Goal: Transaction & Acquisition: Obtain resource

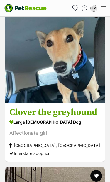
click at [76, 8] on icon "Favourites" at bounding box center [75, 8] width 6 height 5
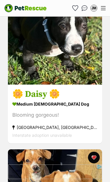
click at [46, 114] on div "Blooming gorgeous!" at bounding box center [54, 116] width 85 height 8
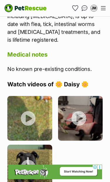
scroll to position [1394, 0]
click at [79, 96] on img at bounding box center [80, 118] width 45 height 45
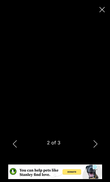
scroll to position [0, 0]
click at [16, 148] on button "Previous" at bounding box center [15, 144] width 12 height 15
type input "46.74"
click at [101, 9] on icon "Close" at bounding box center [101, 9] width 5 height 5
type input "0.65"
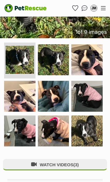
scroll to position [213, 0]
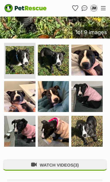
click at [25, 127] on img at bounding box center [19, 131] width 31 height 31
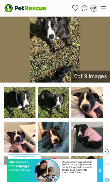
scroll to position [179, 0]
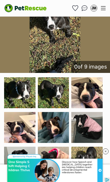
click at [88, 91] on img at bounding box center [86, 92] width 31 height 31
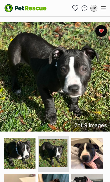
scroll to position [0, 0]
